Goal: Task Accomplishment & Management: Manage account settings

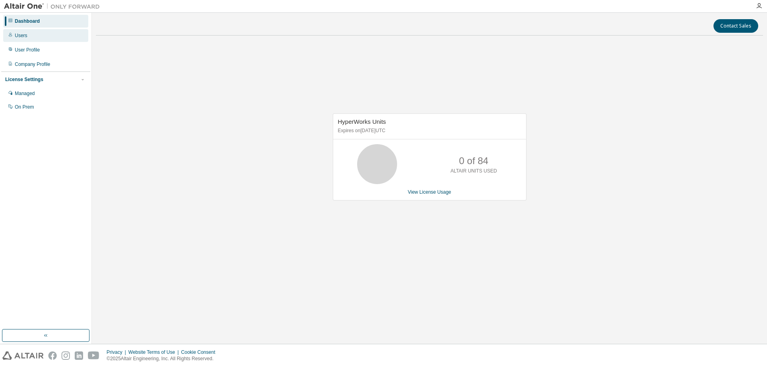
click at [40, 36] on div "Users" at bounding box center [45, 35] width 85 height 13
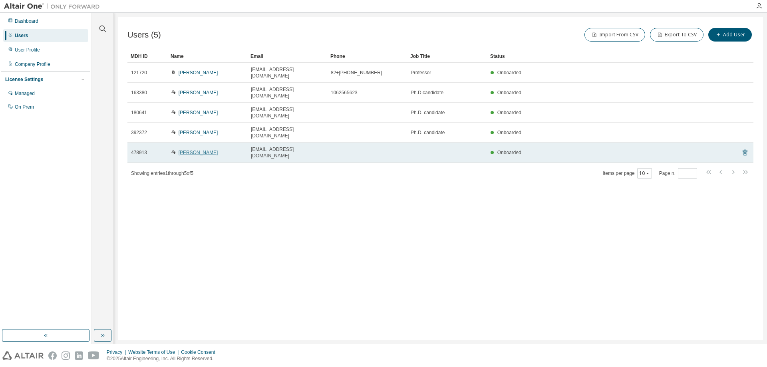
click at [205, 150] on link "[PERSON_NAME]" at bounding box center [199, 153] width 40 height 6
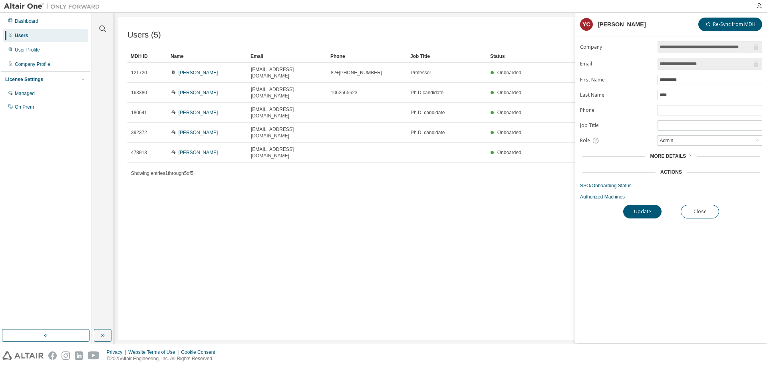
click at [489, 187] on div "Users (5) Import From CSV Export To CSV Add User Clear Load Save Save As Field …" at bounding box center [441, 178] width 646 height 323
click at [708, 211] on button "Close" at bounding box center [700, 212] width 38 height 14
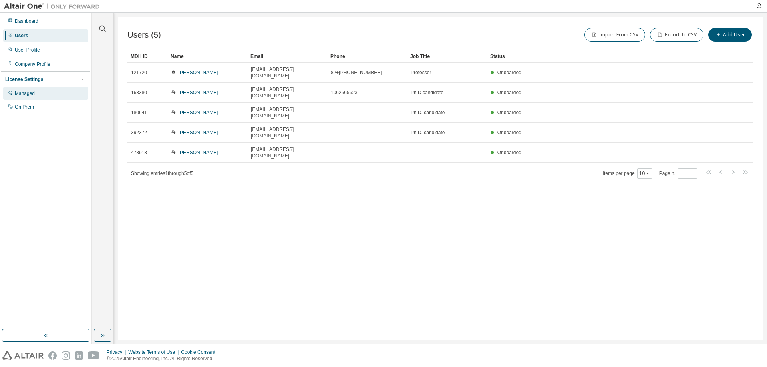
click at [36, 96] on div "Managed" at bounding box center [45, 93] width 85 height 13
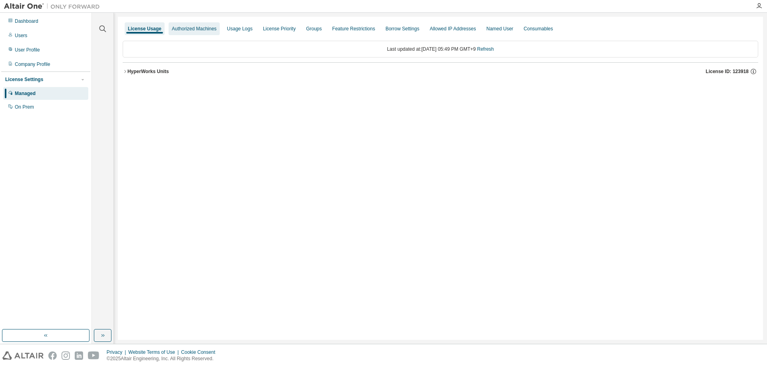
click at [196, 30] on div "Authorized Machines" at bounding box center [194, 29] width 45 height 6
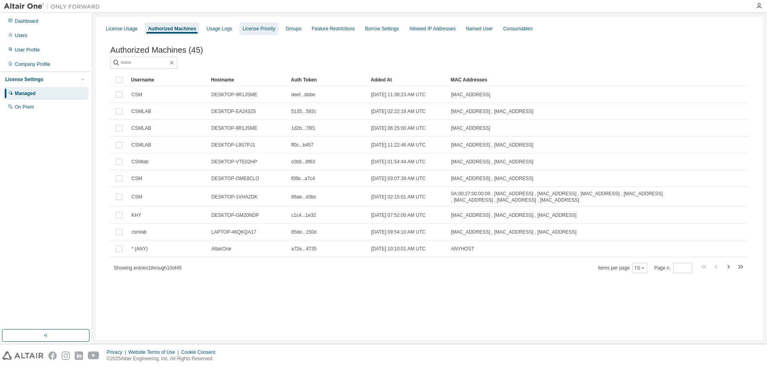
click at [265, 31] on div "License Priority" at bounding box center [259, 29] width 33 height 6
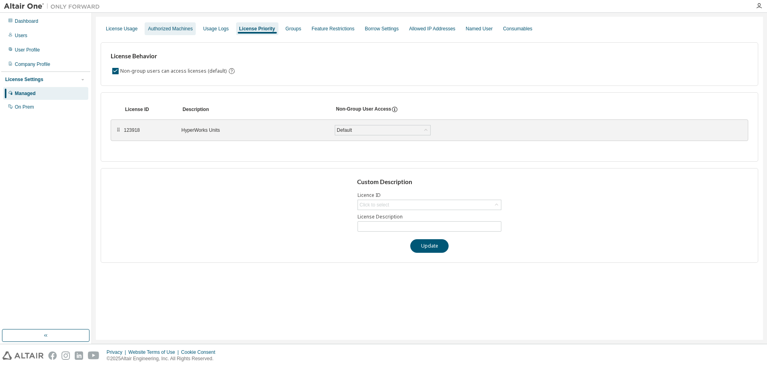
click at [177, 32] on div "Authorized Machines" at bounding box center [170, 28] width 51 height 13
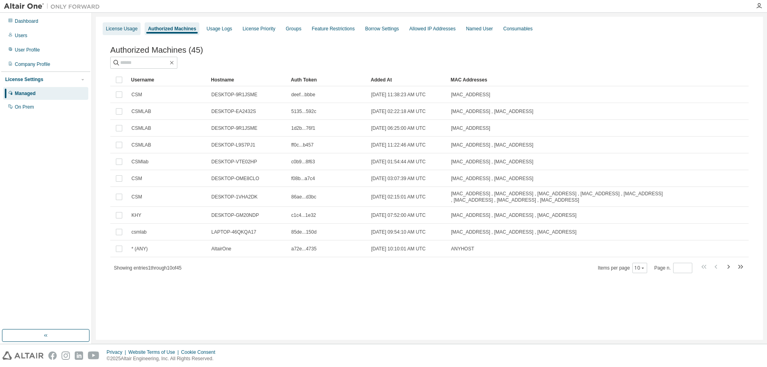
click at [128, 32] on div "License Usage" at bounding box center [122, 28] width 38 height 13
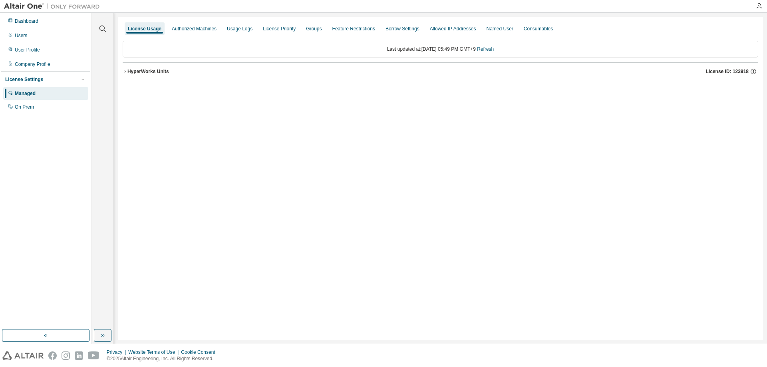
click at [132, 72] on div "HyperWorks Units" at bounding box center [149, 71] width 42 height 6
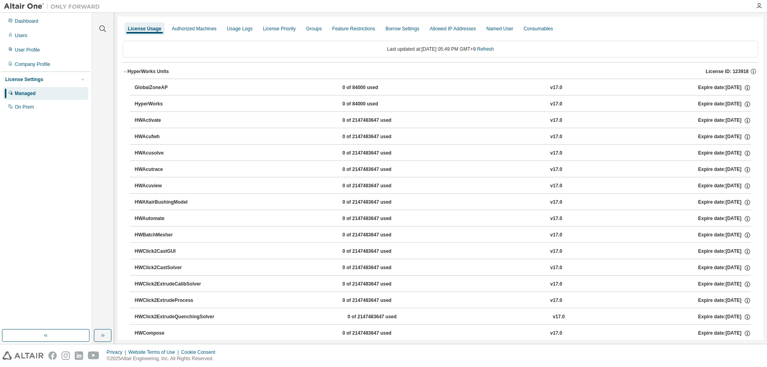
click at [125, 72] on icon "button" at bounding box center [125, 71] width 5 height 5
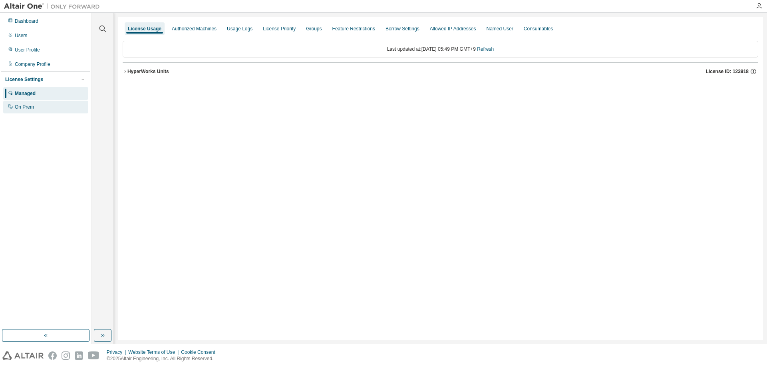
click at [34, 111] on div "On Prem" at bounding box center [45, 107] width 85 height 13
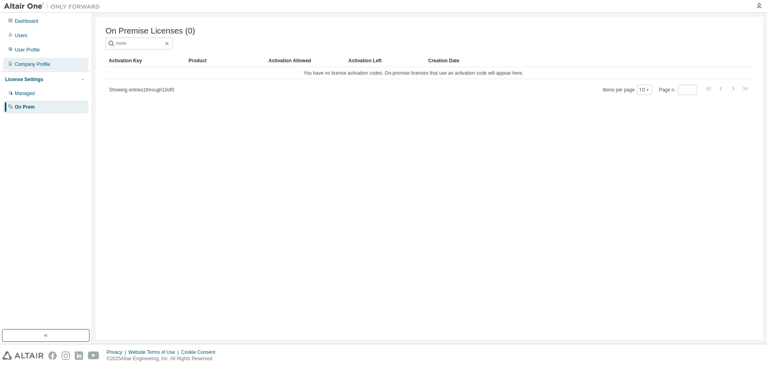
click at [24, 63] on div "Company Profile" at bounding box center [33, 64] width 36 height 6
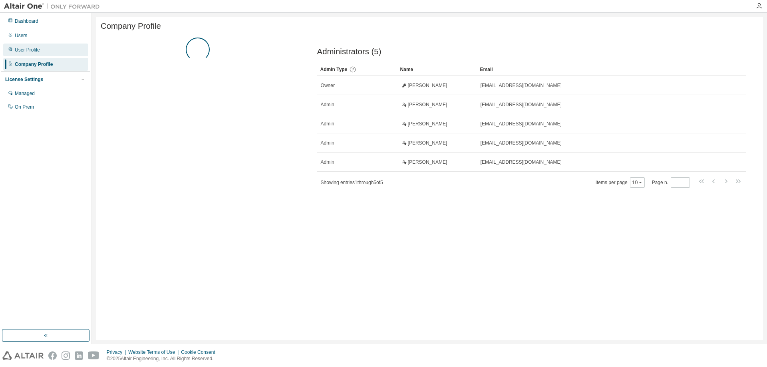
click at [42, 52] on div "User Profile" at bounding box center [45, 50] width 85 height 13
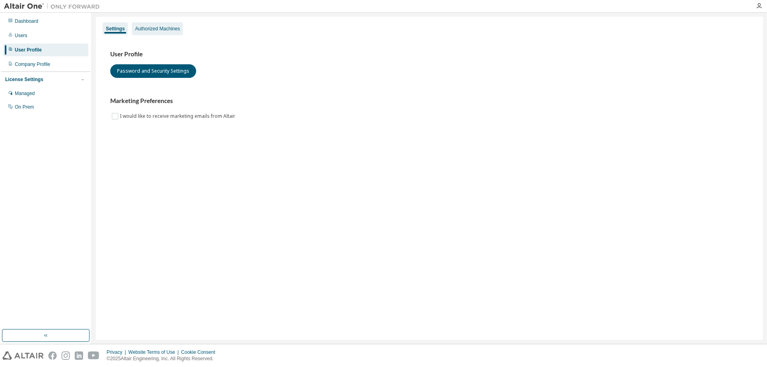
click at [158, 35] on div "Authorized Machines" at bounding box center [157, 28] width 51 height 13
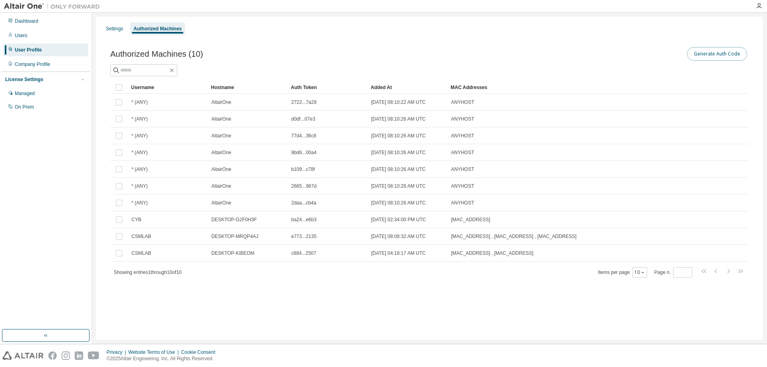
click at [719, 59] on button "Generate Auth Code" at bounding box center [717, 54] width 60 height 14
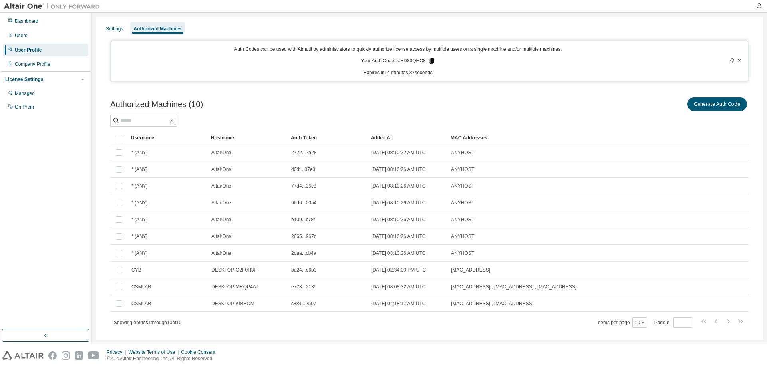
click at [430, 59] on icon at bounding box center [432, 61] width 4 height 6
click at [468, 90] on div "Authorized Machines (10) Generate Auth Code Clear Load Save Save As Field Opera…" at bounding box center [430, 217] width 658 height 263
